Goal: Task Accomplishment & Management: Complete application form

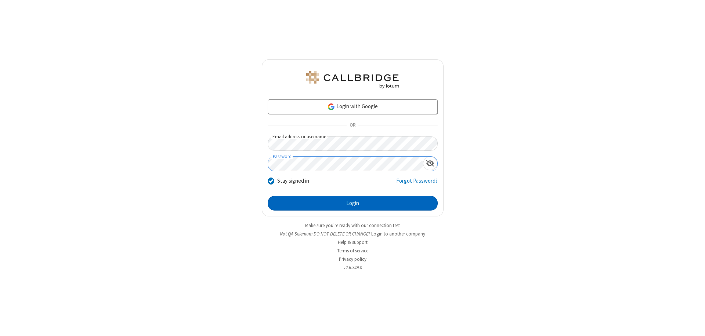
click at [352, 203] on button "Login" at bounding box center [353, 203] width 170 height 15
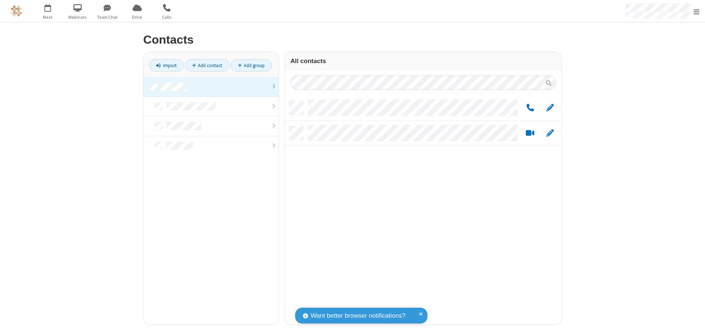
click at [211, 87] on link at bounding box center [211, 87] width 135 height 20
click at [251, 65] on link "Add group" at bounding box center [250, 65] width 41 height 12
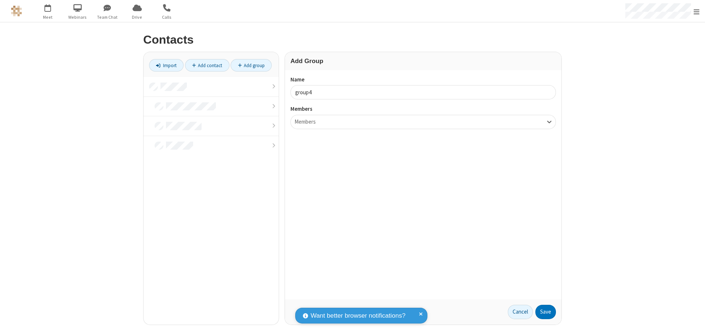
type input "group4"
type input "name20"
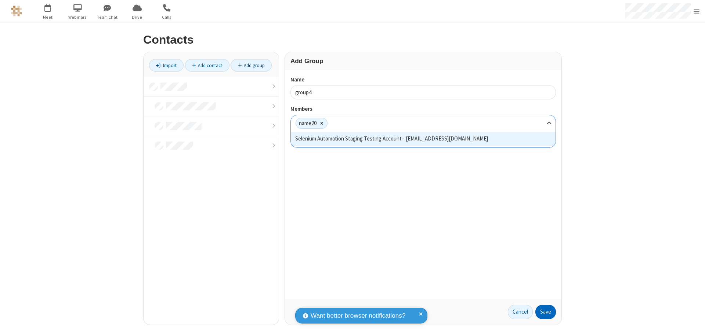
click at [545, 312] on button "Save" at bounding box center [545, 312] width 21 height 15
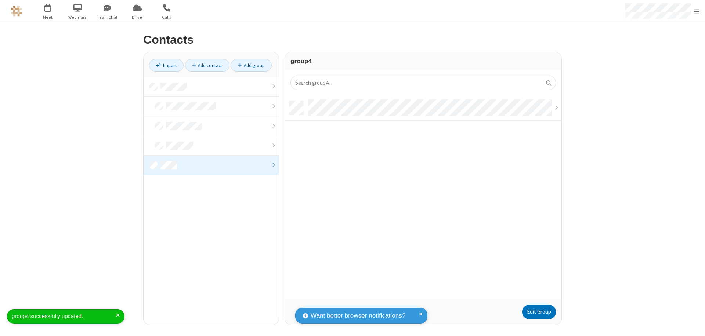
scroll to position [199, 271]
click at [207, 65] on link "Add contact" at bounding box center [207, 65] width 44 height 12
